Goal: Check status: Check status

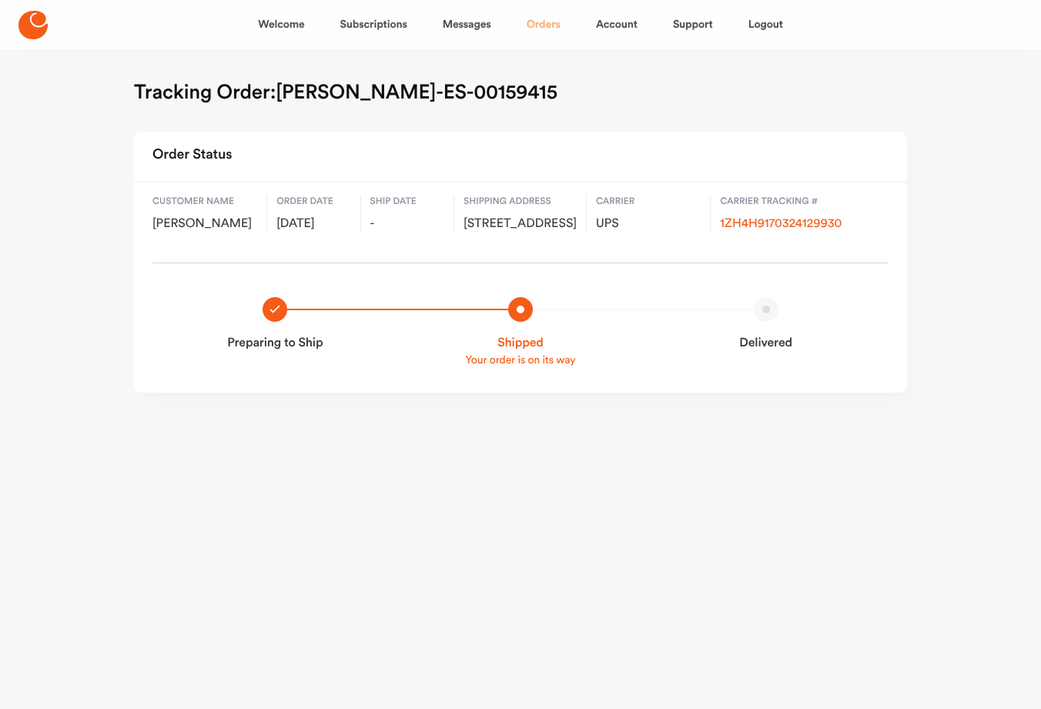
click at [538, 26] on link "Orders" at bounding box center [544, 24] width 34 height 37
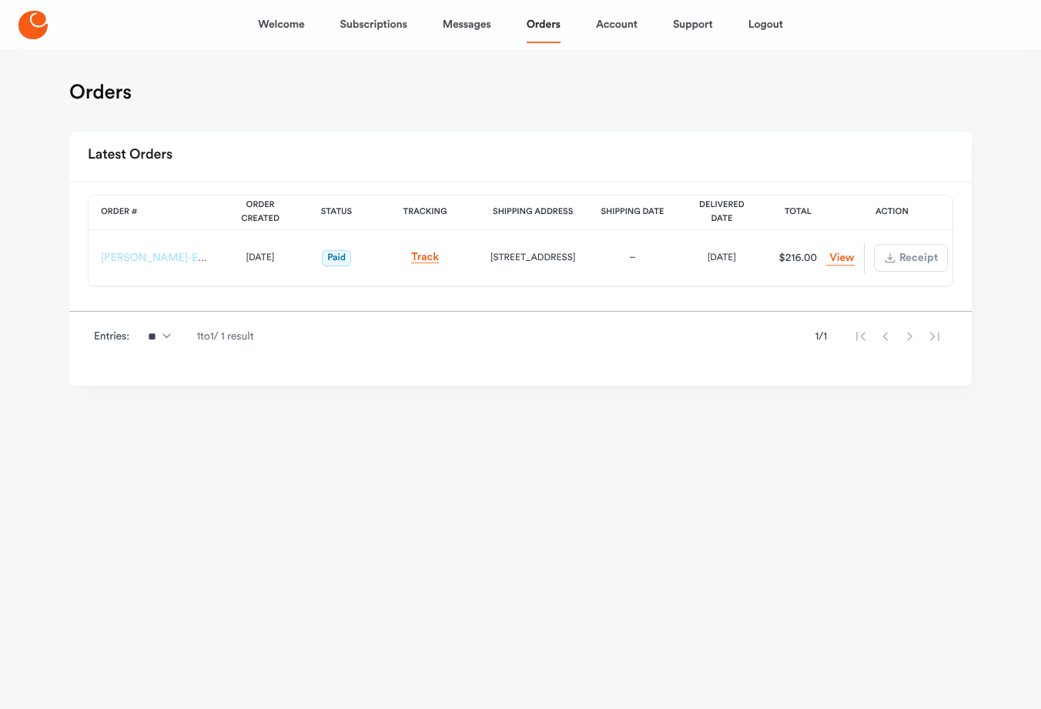
click at [168, 256] on link "[PERSON_NAME]-ES-00159415" at bounding box center [177, 258] width 152 height 11
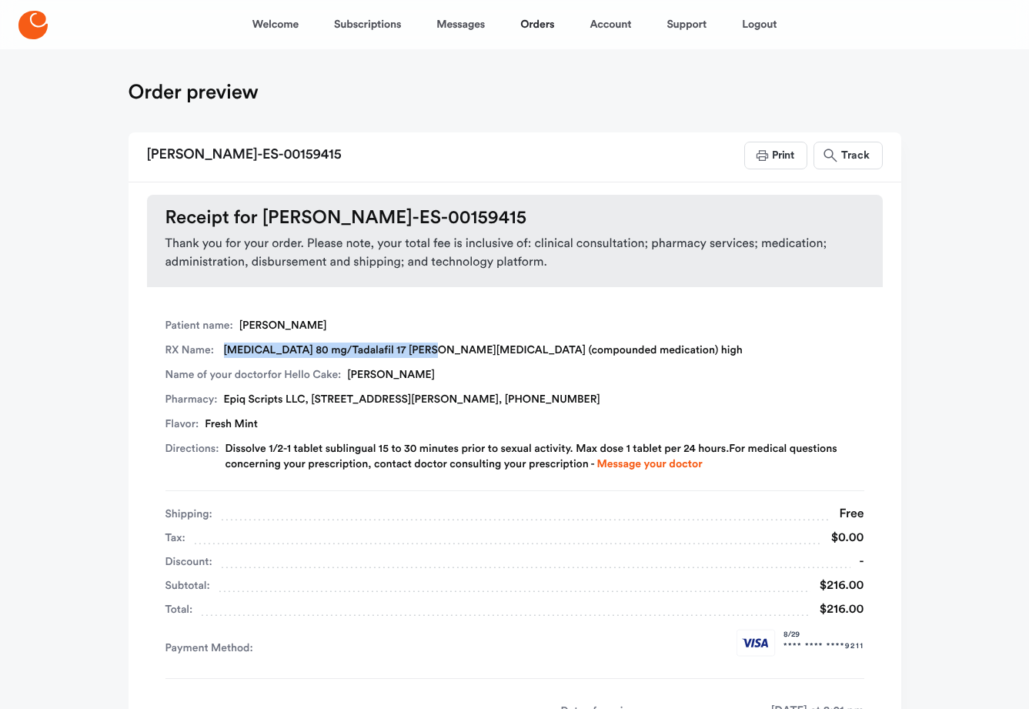
drag, startPoint x: 225, startPoint y: 353, endPoint x: 414, endPoint y: 344, distance: 189.6
click at [414, 344] on div "RX Name: [MEDICAL_DATA] 80 mg/Tadalafil 17 [PERSON_NAME][MEDICAL_DATA] (compoun…" at bounding box center [515, 350] width 699 height 15
copy div "[MEDICAL_DATA] 80 mg/Tadalafil 17 [PERSON_NAME][MEDICAL_DATA]"
